Goal: Information Seeking & Learning: Compare options

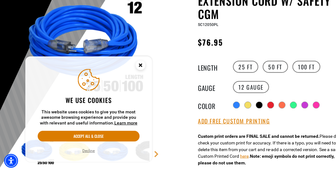
scroll to position [132, 0]
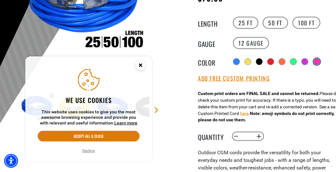
click at [317, 60] on div at bounding box center [317, 62] width 6 height 6
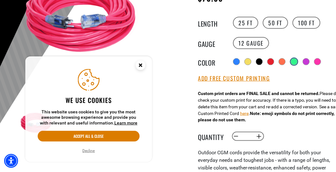
click at [291, 59] on div at bounding box center [294, 62] width 6 height 6
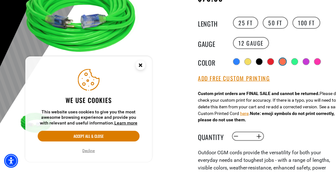
click at [283, 60] on div at bounding box center [283, 62] width 6 height 6
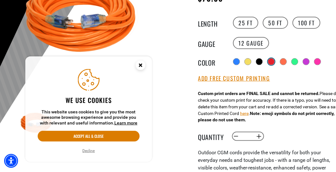
click at [270, 61] on div at bounding box center [272, 62] width 6 height 6
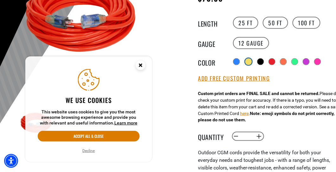
click at [246, 60] on div at bounding box center [249, 62] width 6 height 6
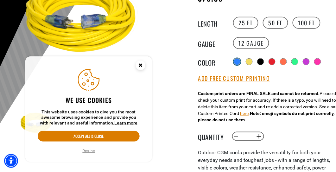
click at [236, 59] on div at bounding box center [237, 62] width 6 height 6
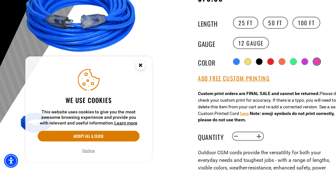
click at [316, 59] on div at bounding box center [317, 62] width 6 height 6
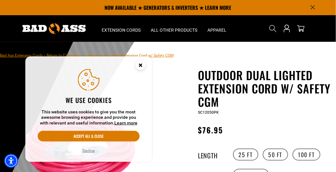
scroll to position [44, 0]
